Goal: Task Accomplishment & Management: Use online tool/utility

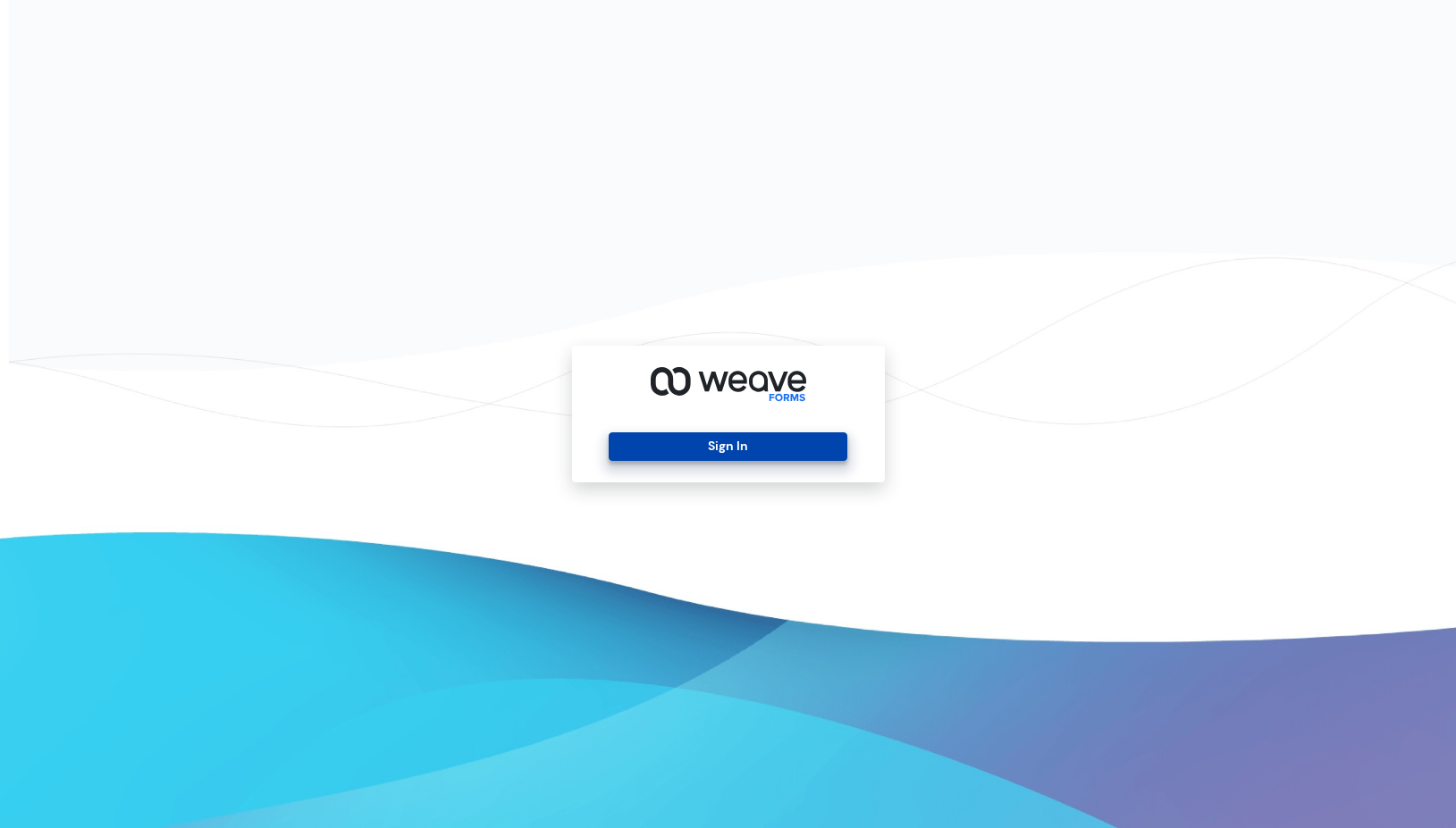
click at [716, 436] on button "Sign In" at bounding box center [728, 446] width 239 height 29
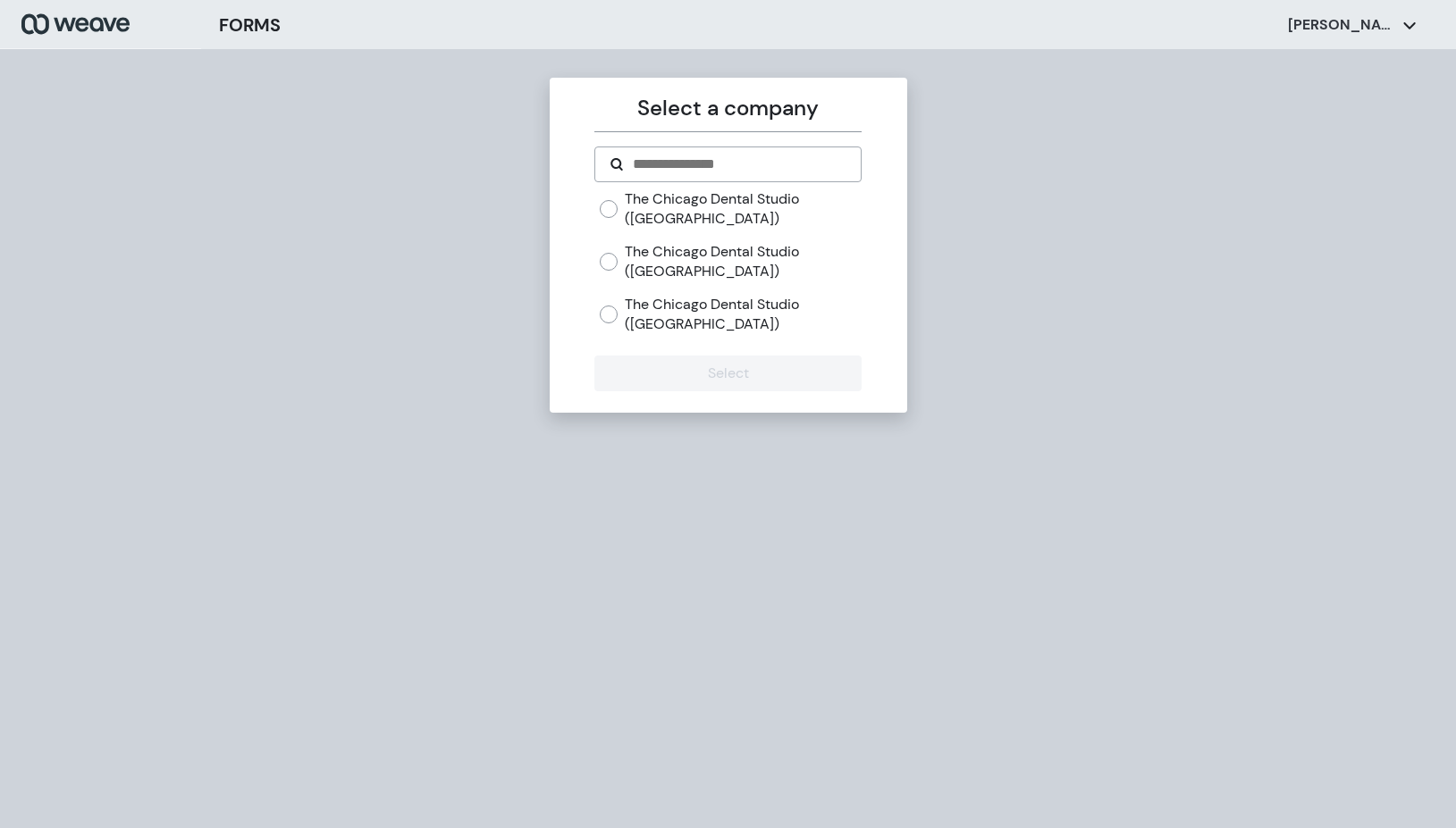
click at [680, 218] on label "The Chicago Dental Studio ([GEOGRAPHIC_DATA])" at bounding box center [743, 208] width 237 height 39
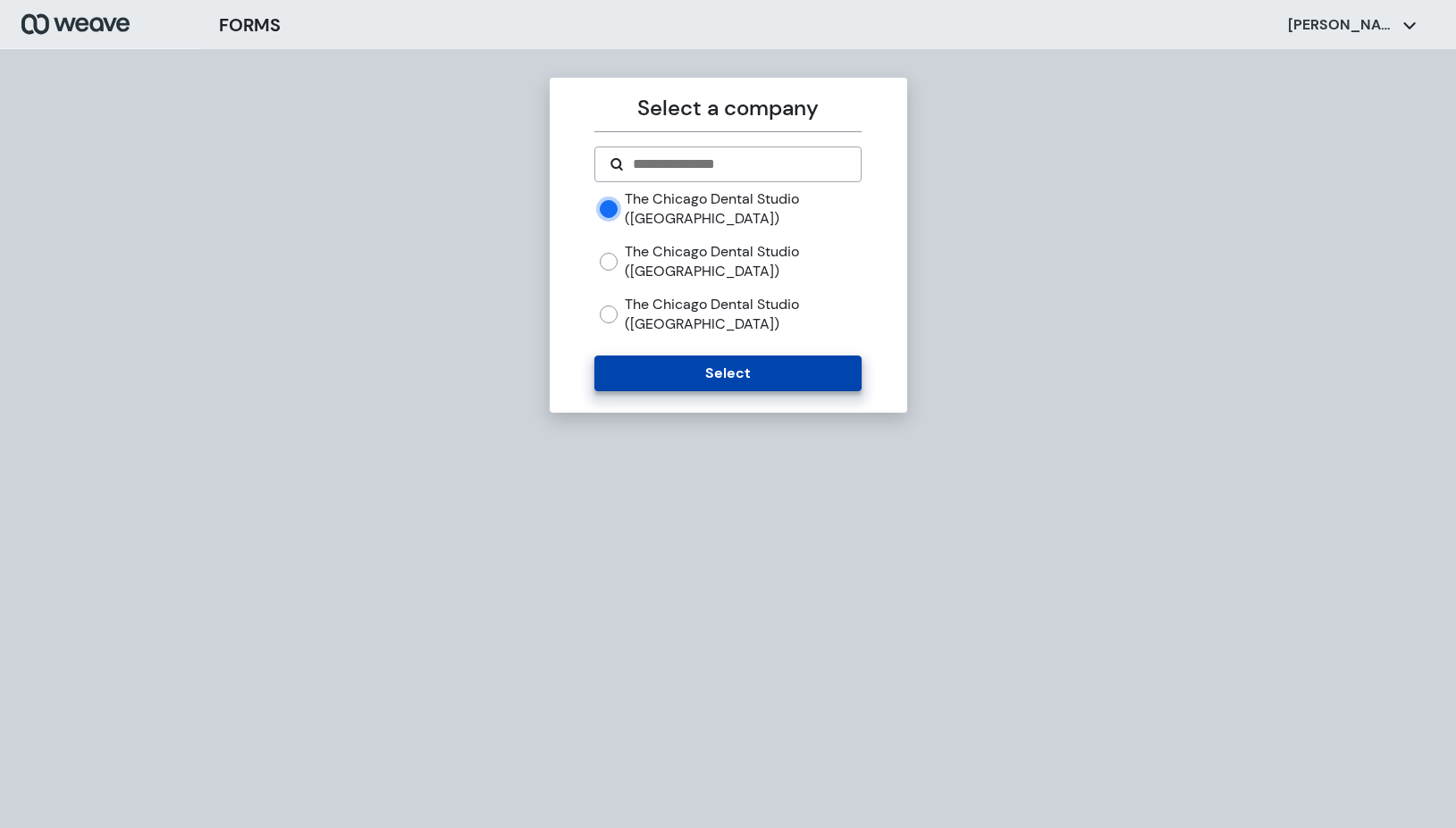
click at [715, 367] on button "Select" at bounding box center [728, 374] width 267 height 36
